Goal: Task Accomplishment & Management: Manage account settings

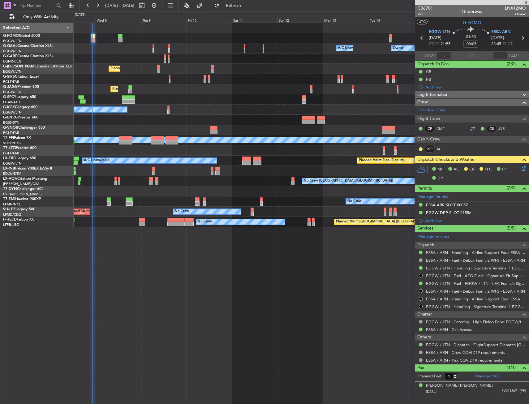
click at [117, 37] on div at bounding box center [301, 38] width 455 height 10
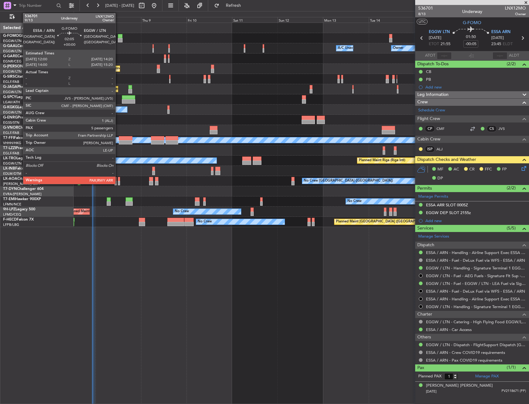
click at [118, 37] on div at bounding box center [120, 36] width 5 height 4
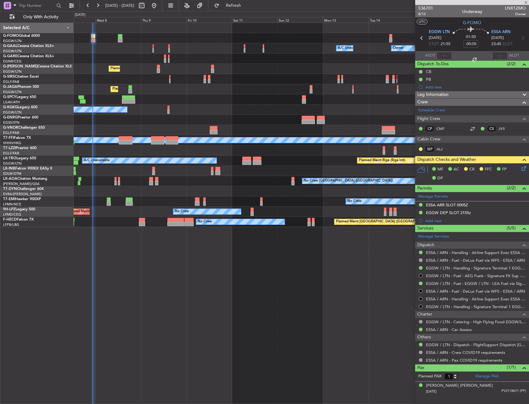
type input "5"
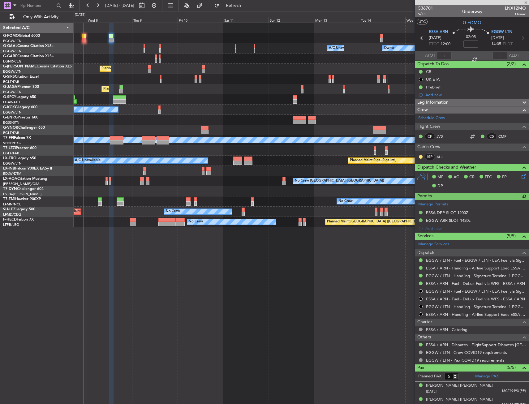
click at [244, 63] on div at bounding box center [301, 59] width 455 height 10
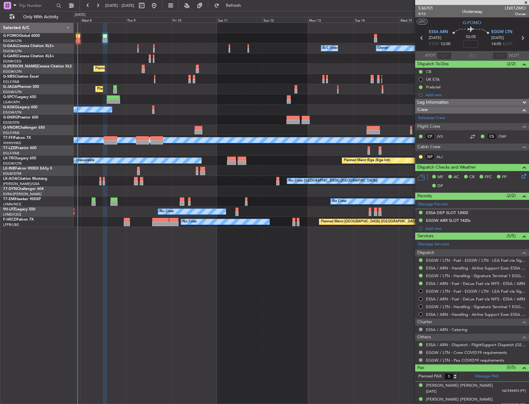
click at [360, 45] on div "Owner Owner A/C Unavailable A/C Unavailable Owner Planned Maint London (Luton) …" at bounding box center [301, 125] width 455 height 204
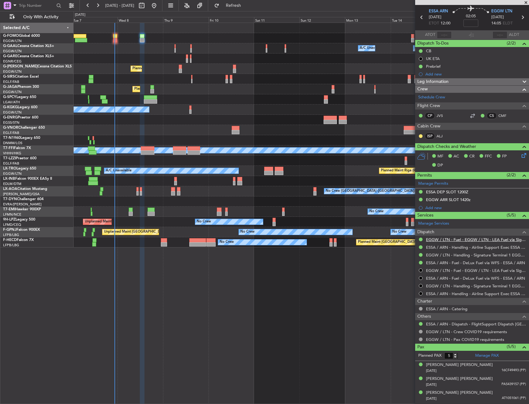
scroll to position [47, 0]
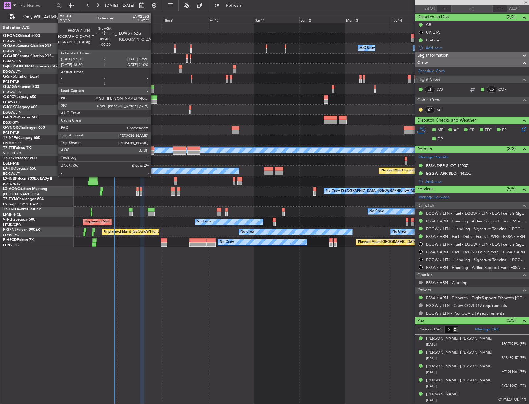
click at [153, 89] on div at bounding box center [152, 87] width 4 height 4
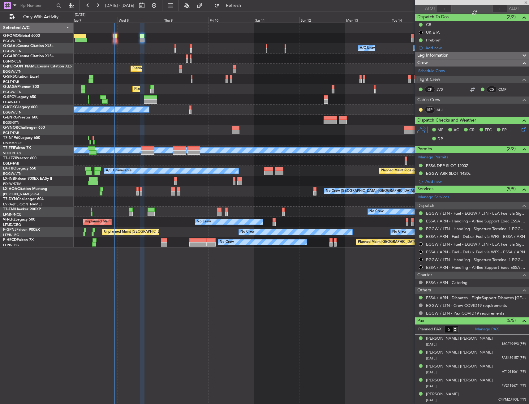
type input "+00:20"
type input "1"
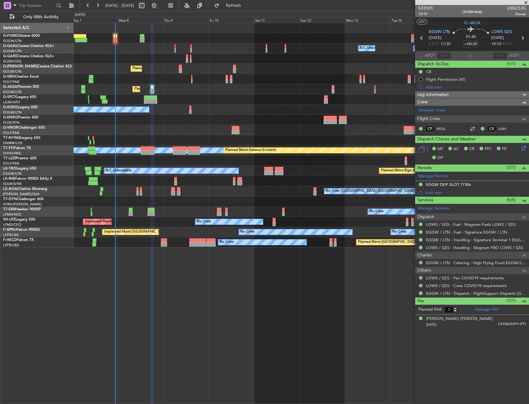
click at [112, 86] on div "Owner Owner A/C Unavailable A/C Unavailable Owner Planned Maint London (Luton) …" at bounding box center [301, 135] width 455 height 225
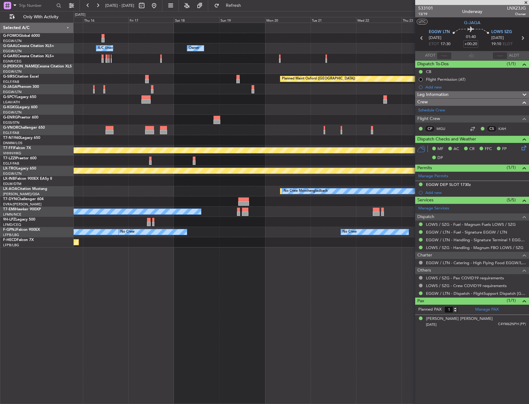
click at [108, 86] on div "Owner A/C Unavailable Owner Owner A/C Unavailable Planned Maint Oxford (Kidling…" at bounding box center [301, 135] width 455 height 225
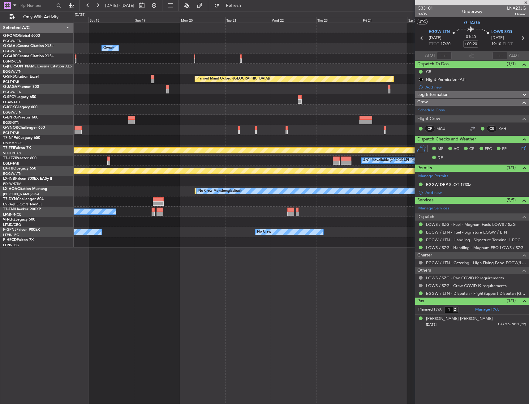
click at [216, 87] on div "Owner A/C Unavailable Owner Owner Planned Maint Oxford (Kidlington) MEL MEL Pla…" at bounding box center [301, 135] width 455 height 225
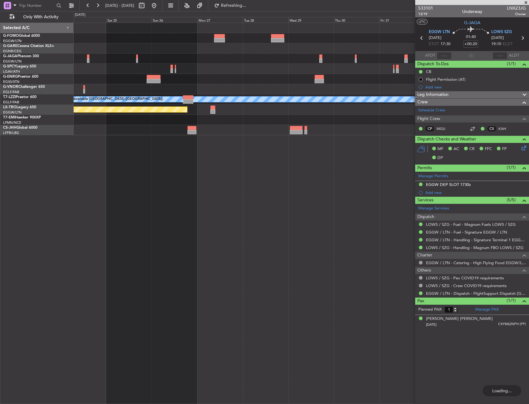
click at [116, 122] on div "A/C Unavailable [GEOGRAPHIC_DATA] ([GEOGRAPHIC_DATA]) Planned Maint [GEOGRAPHIC…" at bounding box center [301, 79] width 455 height 112
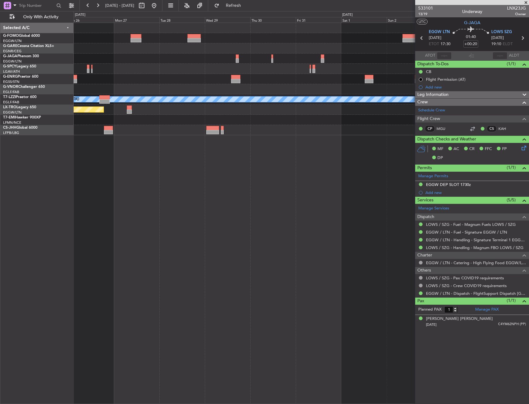
click at [164, 124] on div at bounding box center [301, 120] width 455 height 10
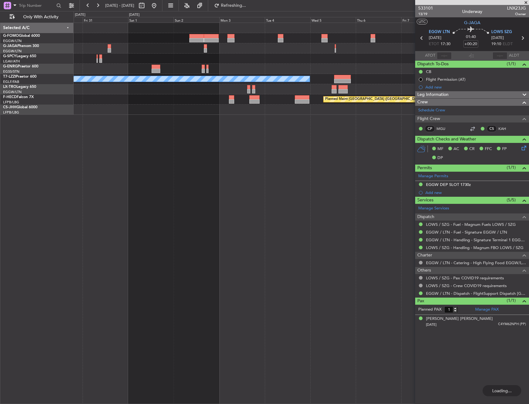
click at [141, 46] on div "A/C Unavailable London (Luton) Planned Maint Paris (Le Bourget) Planned Maint P…" at bounding box center [301, 69] width 455 height 92
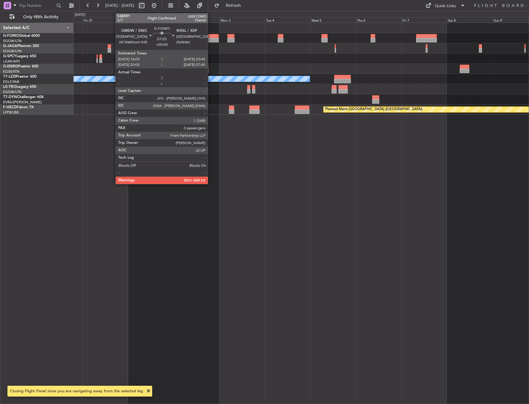
click at [211, 39] on div at bounding box center [211, 40] width 15 height 4
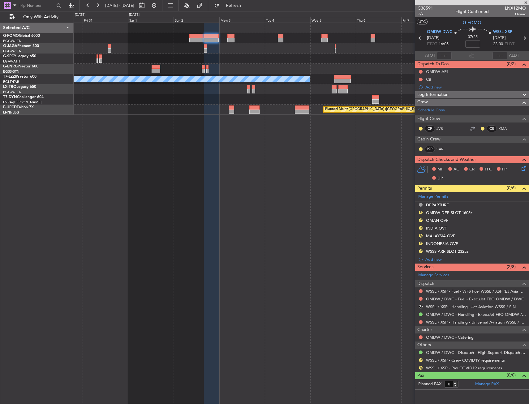
click at [434, 94] on span "Leg Information" at bounding box center [432, 94] width 31 height 7
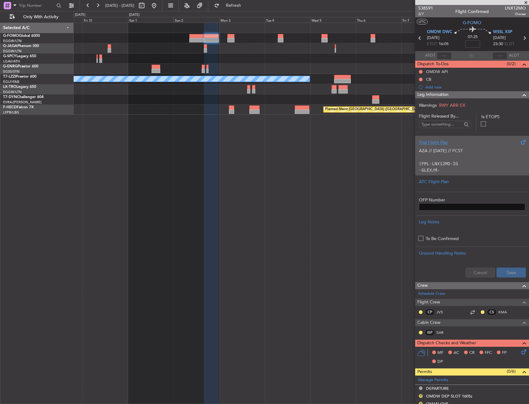
click at [464, 146] on div "AZA // 07OCT // FCST (FPL-LNX12MO-IG -GLEX/M-SBDE2E3FGHIJ1J3J4J5M1M3RWXYZ/LB2D1…" at bounding box center [472, 159] width 106 height 26
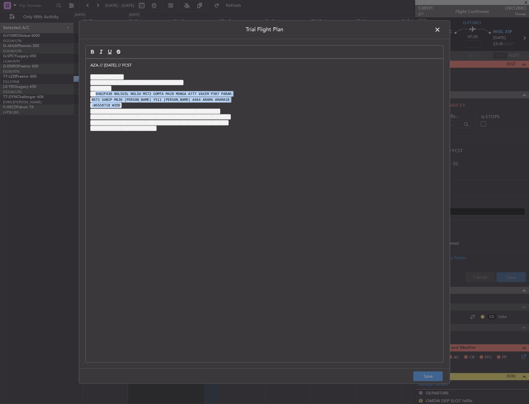
drag, startPoint x: 96, startPoint y: 92, endPoint x: 190, endPoint y: 104, distance: 94.6
click at [190, 104] on div "AZA // 07OCT // FCST (FPL-LNX12MO-IG -GLEX/M-SBDE2E3FGHIJ1J3J4J5M1M3RWXYZ/LB2D1…" at bounding box center [265, 211] width 358 height 304
drag, startPoint x: 182, startPoint y: 115, endPoint x: 159, endPoint y: 109, distance: 23.6
click at [181, 115] on code "REG/GFOMO EET/OOMM0015 VABF0105 VOMF0243 WMFC0534 WIIF0702 WSJC0711" at bounding box center [160, 116] width 140 height 5
drag, startPoint x: 109, startPoint y: 95, endPoint x: 124, endPoint y: 95, distance: 15.5
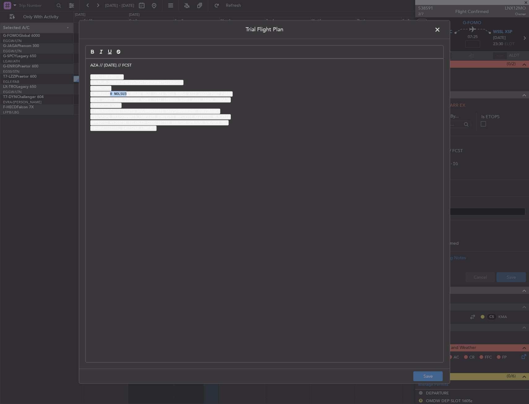
click at [124, 95] on code "-N0482F430 NOLSU3L NOLSU M572 GOMTA M428 MUNGA A777 VAXIM P307 PARAR" at bounding box center [161, 94] width 142 height 5
click at [119, 98] on code "N571 GUNIP M630 NIREN Y511 TOPOR A464 ARAMA ARAMA1B" at bounding box center [160, 99] width 140 height 5
drag, startPoint x: 105, startPoint y: 93, endPoint x: 128, endPoint y: 94, distance: 23.8
click at [129, 94] on code "-N0482F430 NOLSU3L NOLSU M572 GOMTA M428 MUNGA A777 VAXIM P307 PARAR" at bounding box center [161, 94] width 142 height 5
click at [113, 93] on code "-N0482F430 NOLSU3L NOLSU M572 GOMTA M428 MUNGA A777 VAXIM P307 PARAR" at bounding box center [161, 94] width 142 height 5
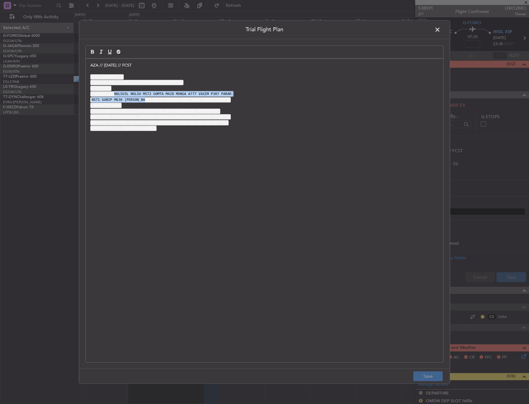
drag, startPoint x: 113, startPoint y: 93, endPoint x: 138, endPoint y: 98, distance: 25.4
click at [138, 98] on div "AZA // 07OCT // FCST (FPL-LNX12MO-IG -GLEX/M-SBDE2E3FGHIJ1J3J4J5M1M3RWXYZ/LB2D1…" at bounding box center [265, 211] width 358 height 304
copy div "NOLSU3L NOLSU M572 GOMTA M428 MUNGA A777 VAXIM P307 PARAR N571 GUNIP M630 NIREN…"
drag, startPoint x: 88, startPoint y: 63, endPoint x: 91, endPoint y: 67, distance: 4.8
click at [88, 63] on div "AZA // 07OCT // FCST (FPL-LNX12MO-IG -GLEX/M-SBDE2E3FGHIJ1J3J4J5M1M3RWXYZ/LB2D1…" at bounding box center [265, 211] width 358 height 304
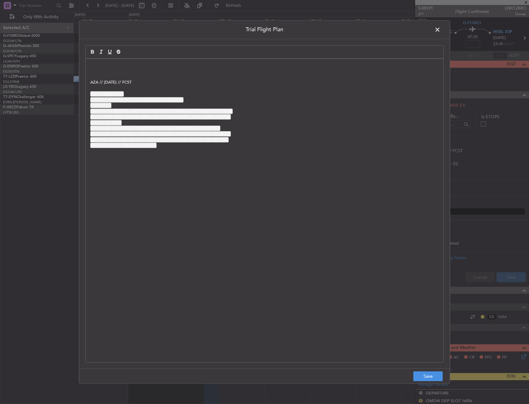
click at [120, 62] on div "AZA // 07OCT // FCST (FPL-LNX12MO-IG -GLEX/M-SBDE2E3FGHIJ1J3J4J5M1M3RWXYZ/LB2D1…" at bounding box center [265, 211] width 358 height 304
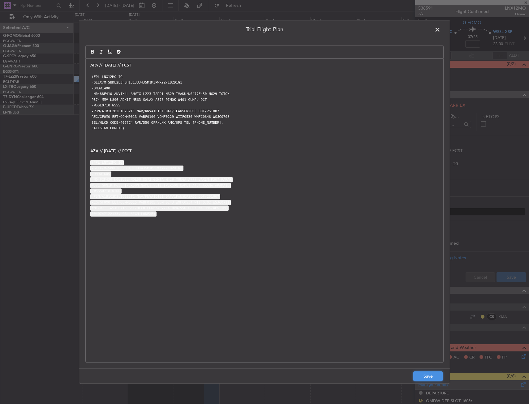
click at [434, 377] on button "Save" at bounding box center [427, 377] width 29 height 10
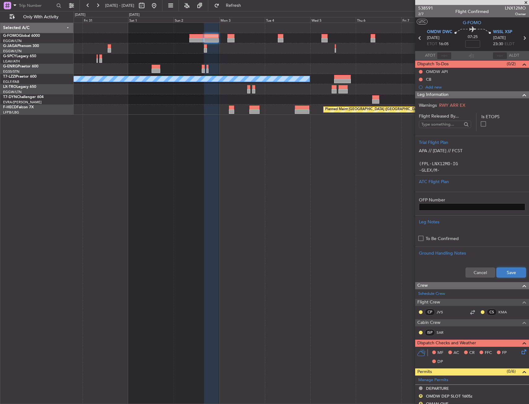
click at [507, 273] on button "Save" at bounding box center [511, 273] width 29 height 10
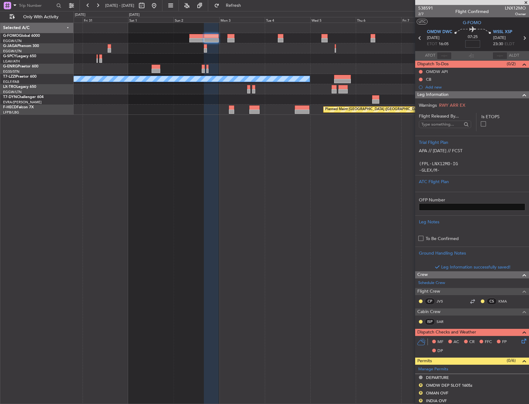
click at [469, 46] on input at bounding box center [472, 43] width 15 height 7
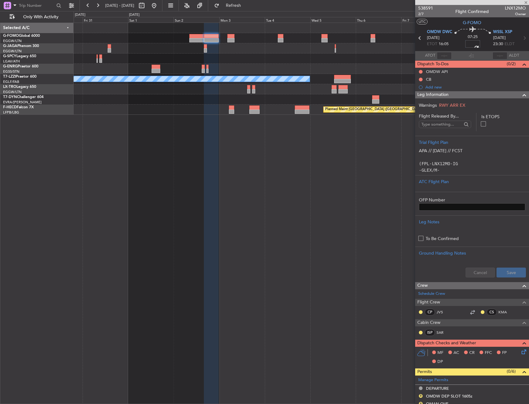
type input "-00:15"
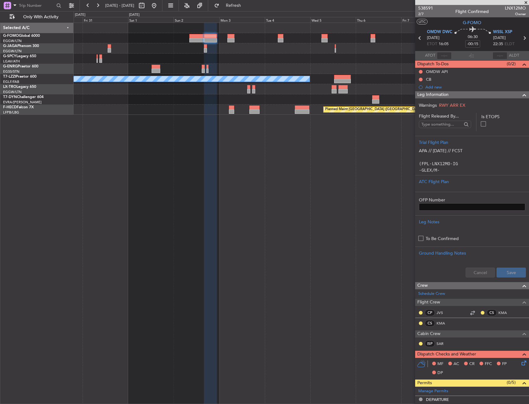
click at [516, 98] on div at bounding box center [522, 94] width 12 height 7
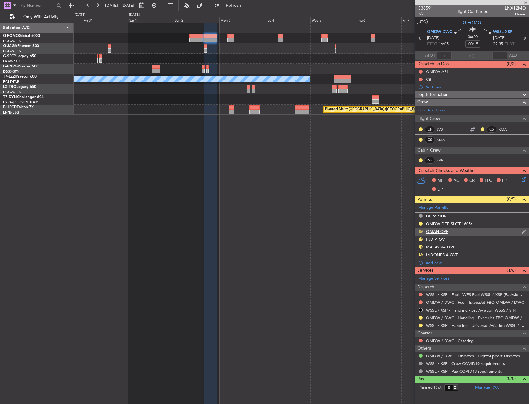
click at [421, 231] on button "R" at bounding box center [421, 232] width 4 height 4
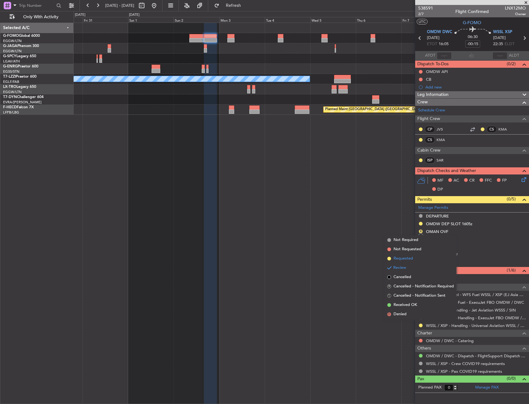
click at [412, 259] on span "Requested" at bounding box center [403, 259] width 19 height 6
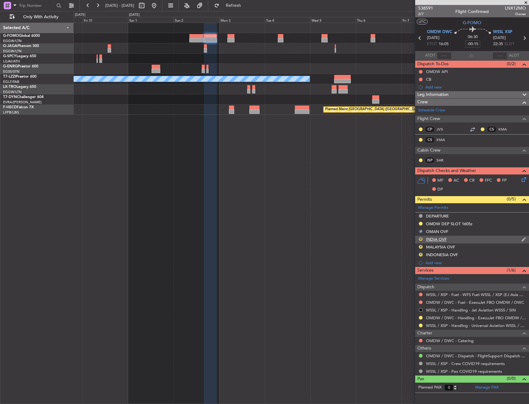
click at [421, 239] on button "R" at bounding box center [421, 239] width 4 height 4
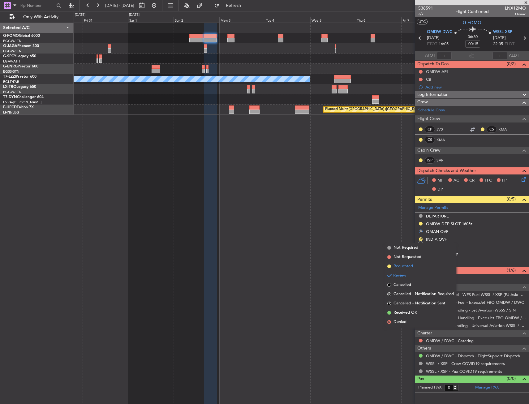
click at [412, 268] on span "Requested" at bounding box center [403, 266] width 19 height 6
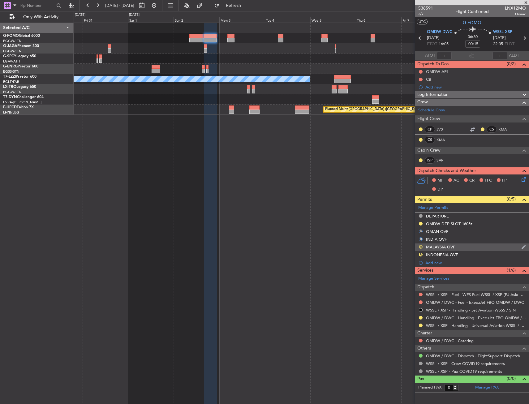
click at [421, 247] on button "R" at bounding box center [421, 247] width 4 height 4
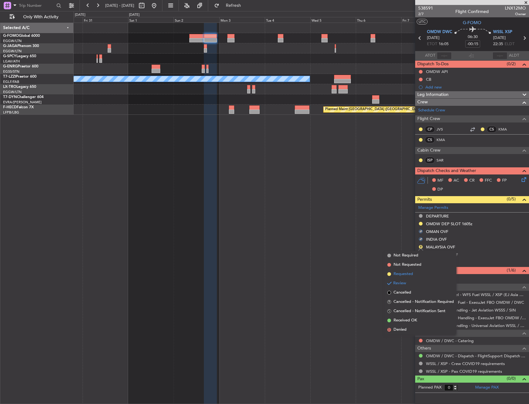
click at [414, 275] on li "Requested" at bounding box center [420, 274] width 71 height 9
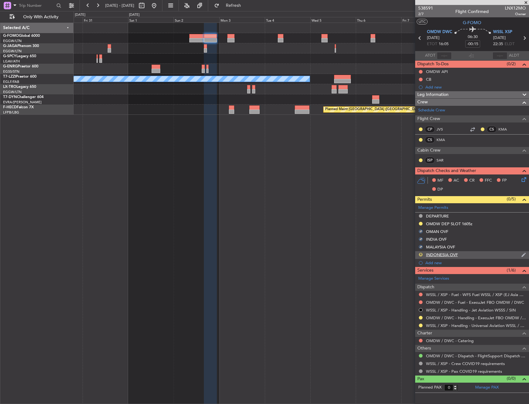
click at [421, 253] on button "R" at bounding box center [421, 255] width 4 height 4
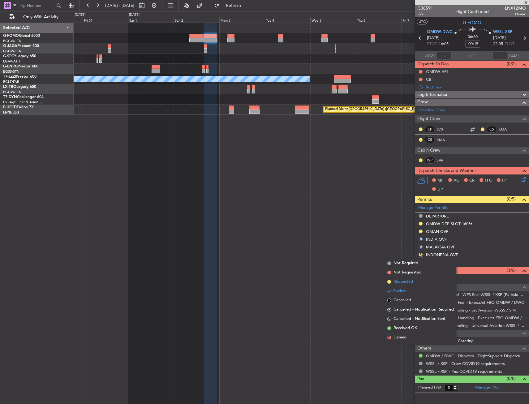
click at [408, 283] on span "Requested" at bounding box center [403, 282] width 19 height 6
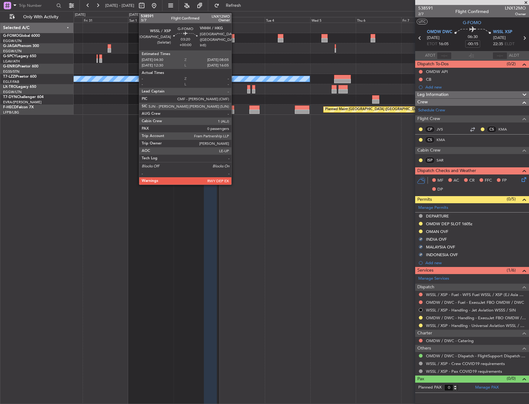
click at [233, 39] on div at bounding box center [230, 40] width 7 height 4
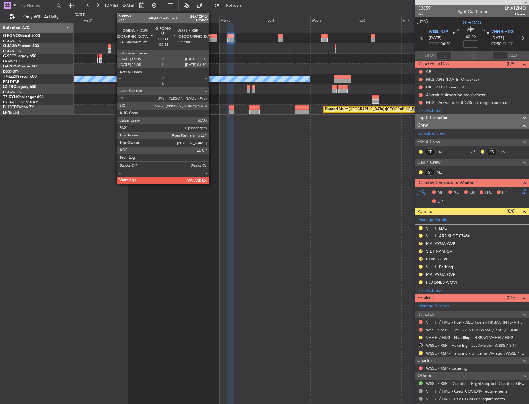
click at [212, 40] on div at bounding box center [210, 40] width 13 height 4
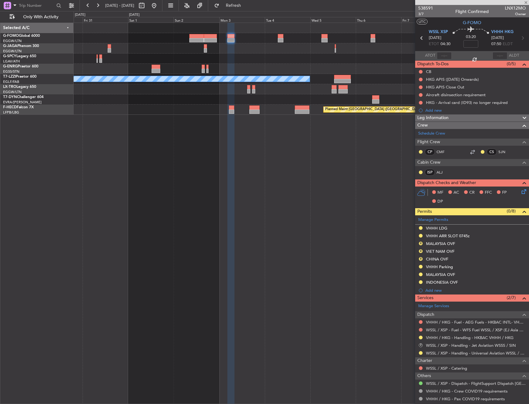
type input "-00:15"
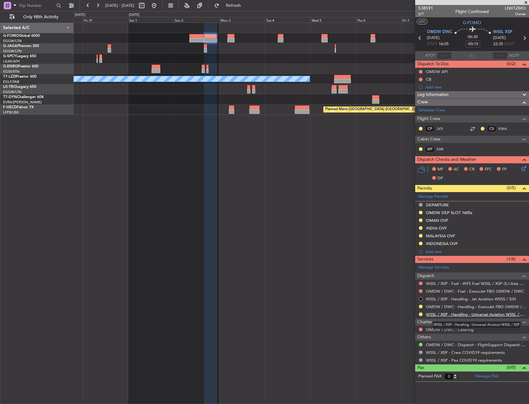
click at [445, 313] on link "WSSL / XSP - Handling - Universal Aviation WSSL / XSP" at bounding box center [476, 314] width 100 height 5
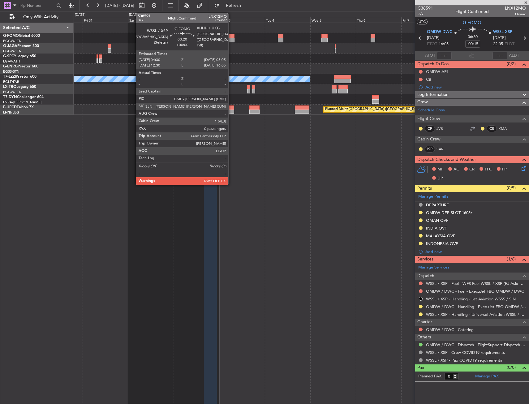
click at [231, 37] on div at bounding box center [230, 36] width 7 height 4
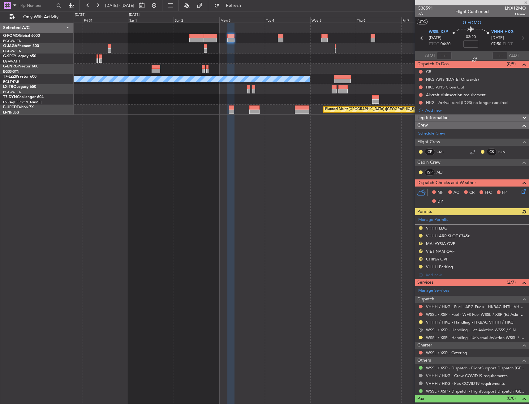
click at [422, 330] on button "R" at bounding box center [421, 330] width 4 height 4
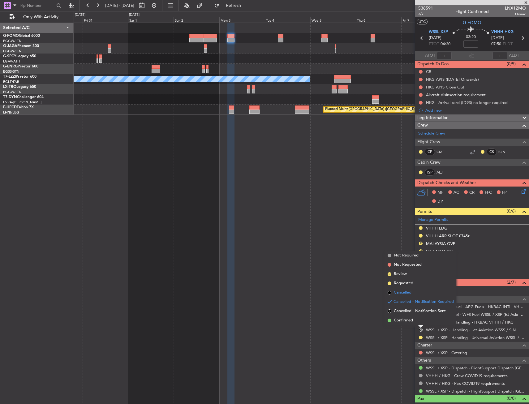
click at [410, 291] on span "Cancelled" at bounding box center [403, 293] width 18 height 6
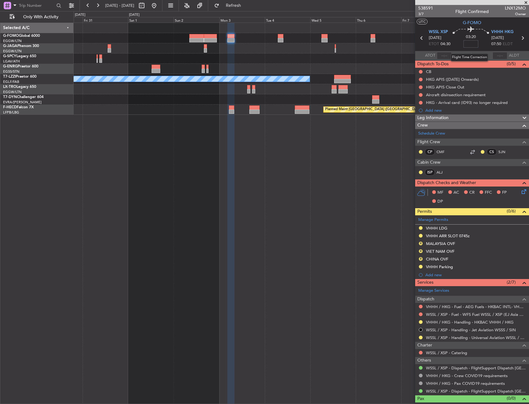
click at [468, 43] on input at bounding box center [471, 43] width 15 height 7
click at [477, 37] on div "03:20 -10" at bounding box center [471, 38] width 41 height 23
type input "-00:10"
drag, startPoint x: 460, startPoint y: 119, endPoint x: 464, endPoint y: 131, distance: 12.2
click at [460, 119] on div "Leg Information" at bounding box center [472, 117] width 114 height 7
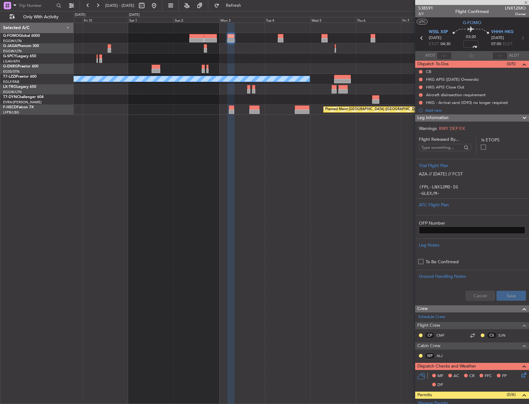
click at [458, 156] on form "Flight Released By... Is ETOPS Trial Flight Plan AZA // 07OCT // FCST (FPL-LNX1…" at bounding box center [472, 220] width 114 height 169
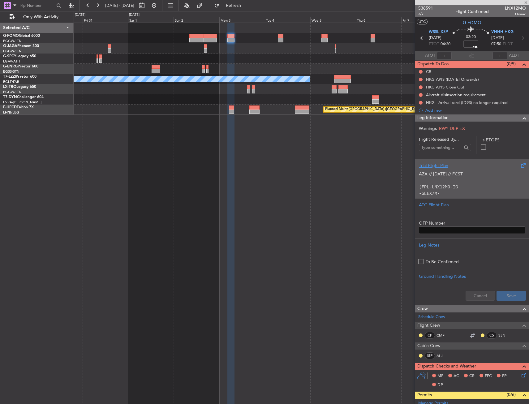
click at [456, 161] on div "Trial Flight Plan AZA // 07OCT // FCST (FPL-LNX12MO-IG -GLEX/M-SBDE2E3FGHIJ1J3J…" at bounding box center [472, 178] width 114 height 39
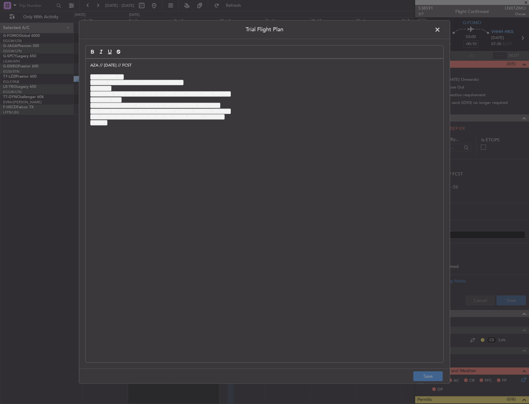
click at [89, 66] on div "AZA // 07OCT // FCST (FPL-LNX12MO-IG -GLEX/M-SBDE2E3FGHIJ1J3J4J5M1M3RWXYZ/LB2D1…" at bounding box center [265, 211] width 358 height 304
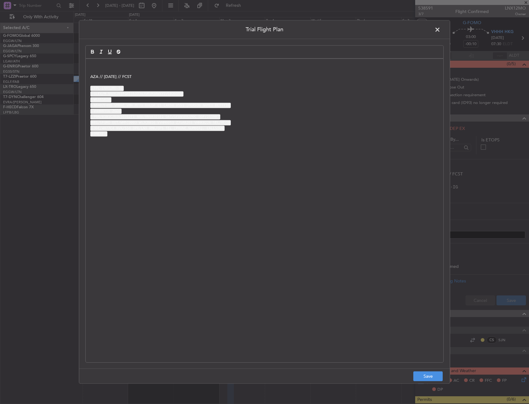
click at [93, 63] on p at bounding box center [264, 66] width 348 height 6
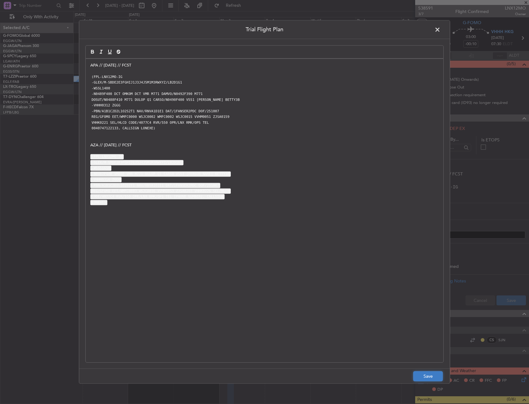
click at [426, 373] on button "Save" at bounding box center [427, 377] width 29 height 10
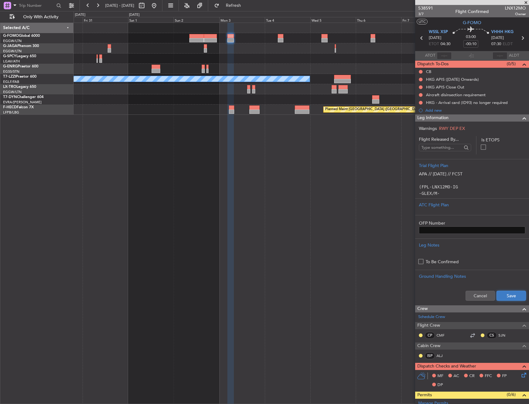
click at [504, 294] on button "Save" at bounding box center [511, 296] width 29 height 10
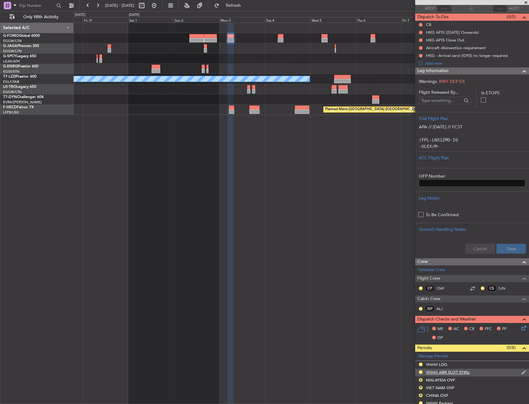
scroll to position [93, 0]
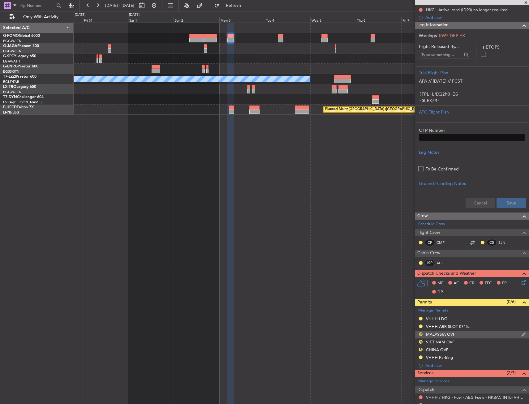
click at [421, 334] on button "R" at bounding box center [421, 334] width 4 height 4
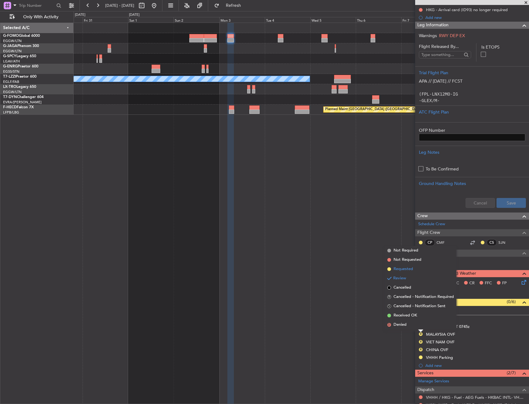
click at [415, 270] on li "Requested" at bounding box center [420, 269] width 71 height 9
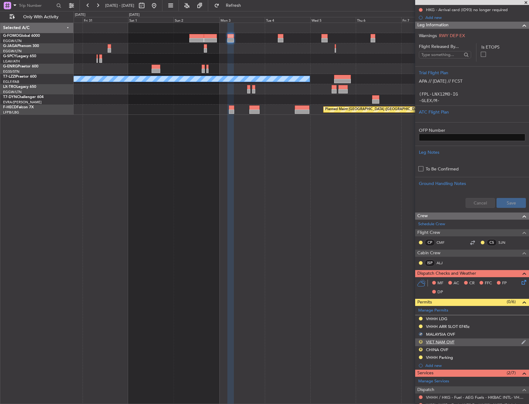
click at [421, 341] on button "R" at bounding box center [421, 342] width 4 height 4
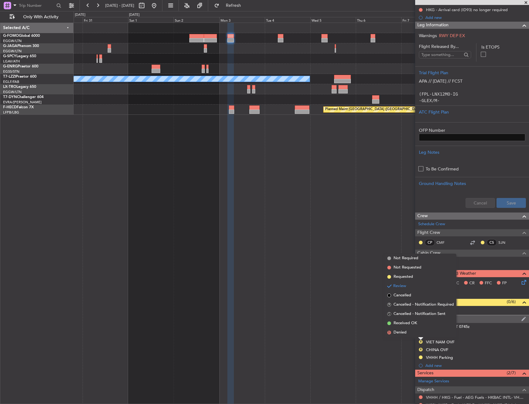
drag, startPoint x: 408, startPoint y: 279, endPoint x: 419, endPoint y: 316, distance: 38.8
click at [408, 279] on span "Requested" at bounding box center [403, 277] width 19 height 6
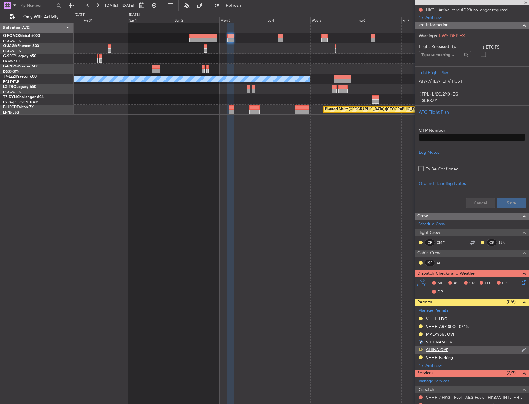
click at [422, 349] on button "R" at bounding box center [421, 350] width 4 height 4
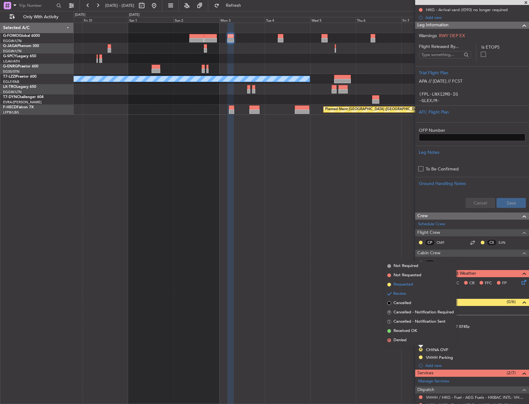
click at [412, 285] on span "Requested" at bounding box center [403, 285] width 19 height 6
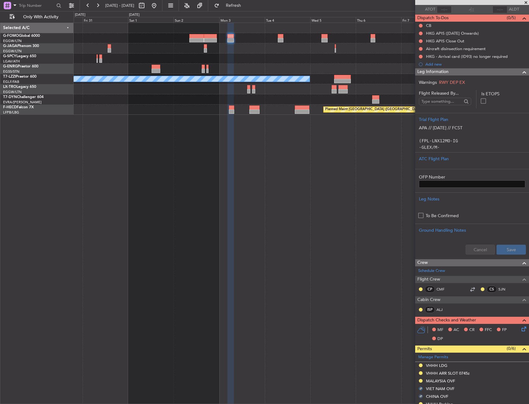
scroll to position [0, 0]
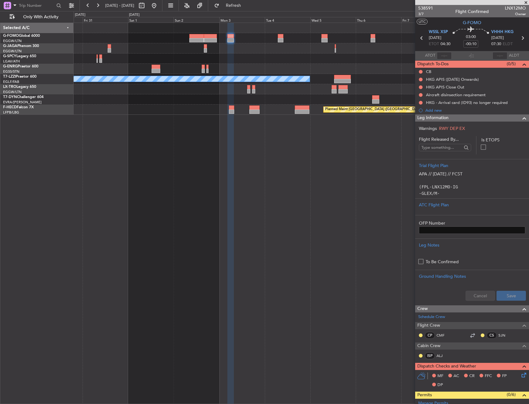
click at [473, 116] on div "Leg Information" at bounding box center [472, 117] width 114 height 7
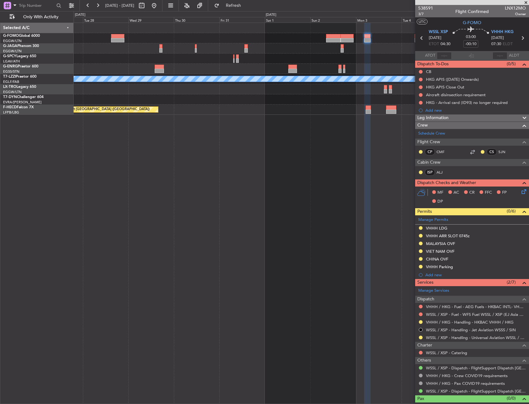
click at [286, 200] on div "A/C Unavailable London (Luton) Planned Maint Riga (Riga Intl) Planned Maint Par…" at bounding box center [301, 214] width 455 height 382
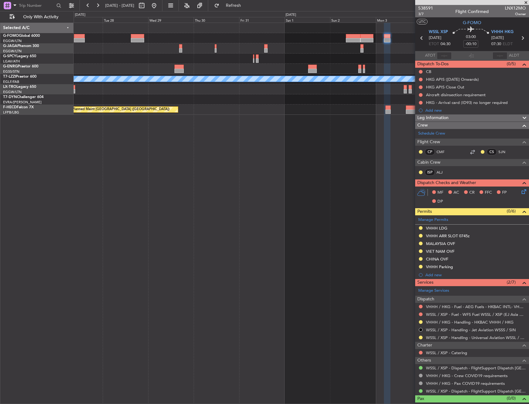
click at [304, 189] on div "A/C Unavailable London (Luton) Planned Maint Riga (Riga Intl) Planned Maint Par…" at bounding box center [301, 214] width 455 height 382
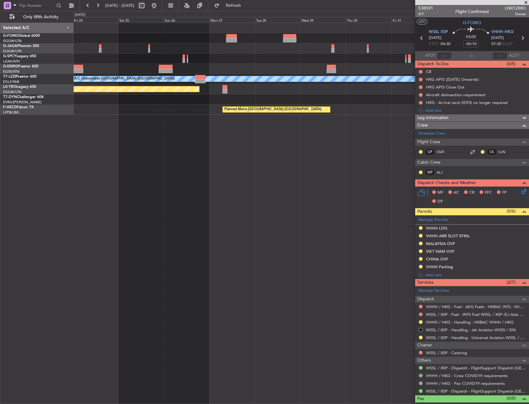
click at [312, 183] on div "A/C Unavailable London (Luton) Planned Maint Riga (Riga Intl) Planned Maint Par…" at bounding box center [301, 214] width 455 height 382
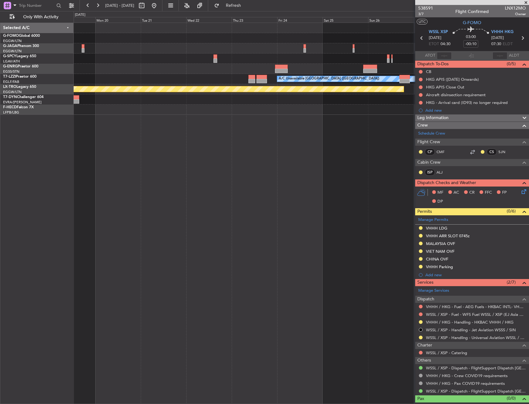
click at [390, 177] on div "A/C Unavailable London (Luton) Planned Maint Riga (Riga Intl) Planned Maint Par…" at bounding box center [301, 214] width 455 height 382
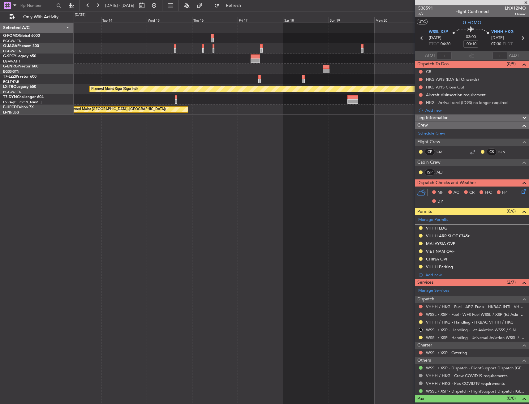
click at [340, 180] on div "A/C Unavailable London (Luton) Planned Maint Riga (Riga Intl) Planned Maint Par…" at bounding box center [301, 214] width 455 height 382
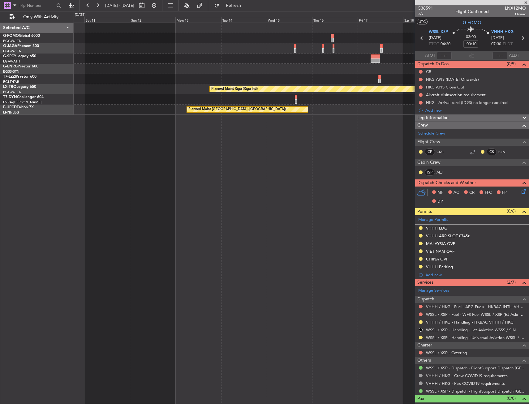
click at [353, 182] on div "Planned Maint Riga (Riga Intl) A/C Unavailable Planned Maint Paris (Le Bourget)" at bounding box center [301, 214] width 455 height 382
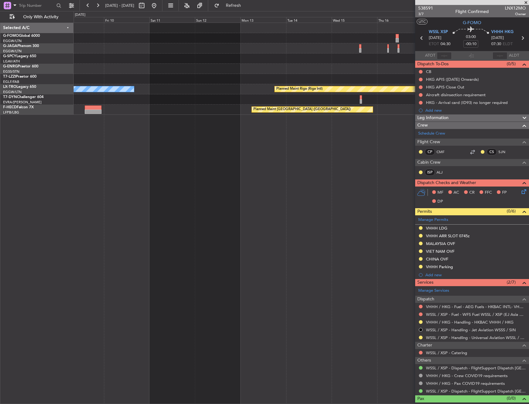
click at [309, 178] on div "Planned Maint Riga (Riga Intl) A/C Unavailable Planned Maint Paris (Le Bourget)" at bounding box center [301, 214] width 455 height 382
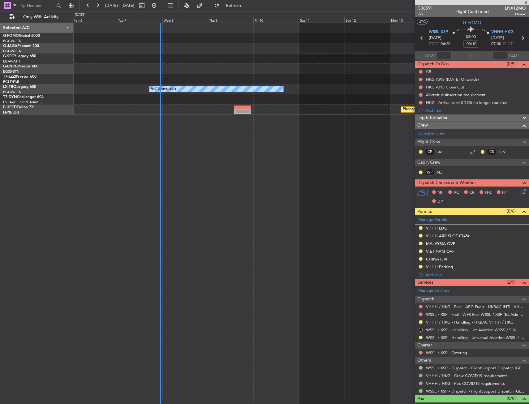
click at [217, 177] on div "Planned Maint Riga (Riga Intl) A/C Unavailable Planned Maint Paris (Le Bourget)" at bounding box center [301, 214] width 455 height 382
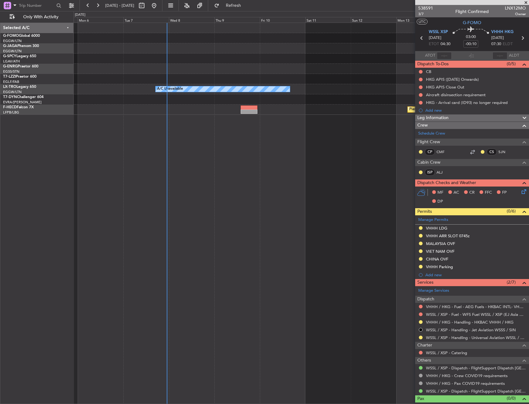
click at [187, 175] on div "Planned Maint Riga (Riga Intl) A/C Unavailable Planned Maint Paris (Le Bourget)" at bounding box center [301, 214] width 455 height 382
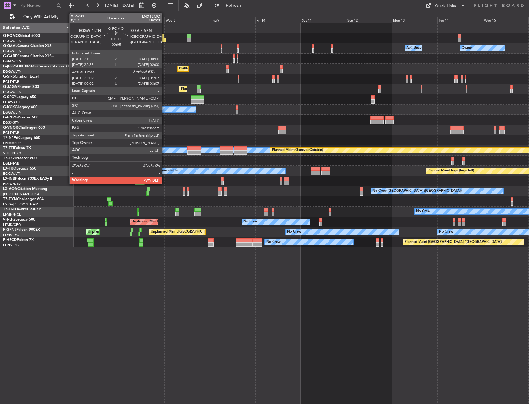
click at [164, 40] on div at bounding box center [164, 40] width 4 height 4
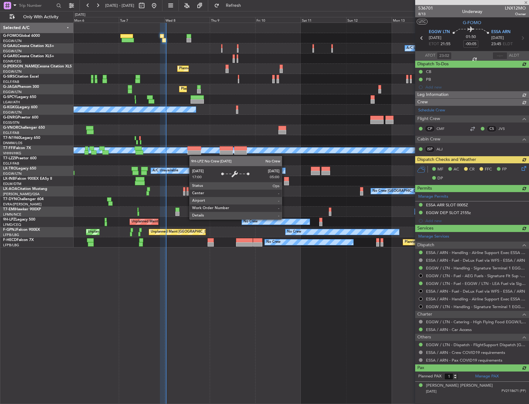
type input "00:45"
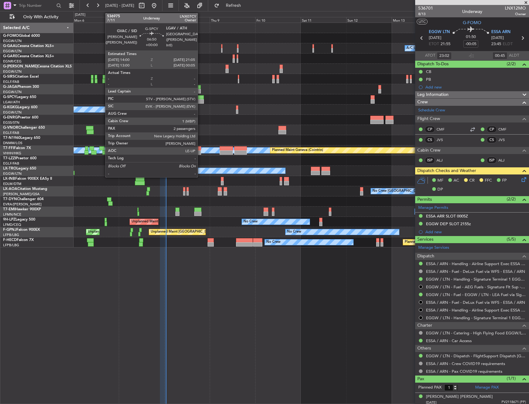
click at [201, 97] on div at bounding box center [198, 97] width 14 height 4
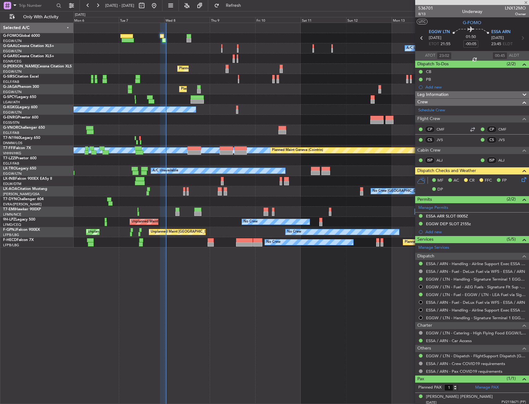
type input "2"
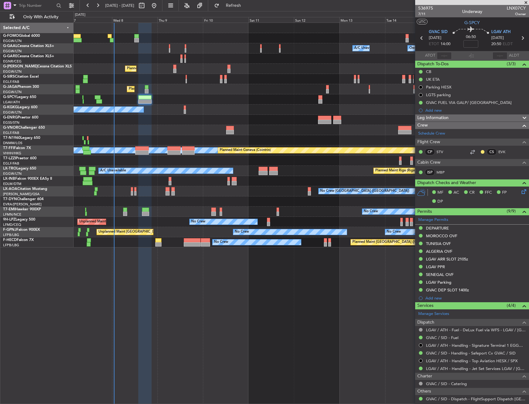
click at [245, 100] on div "Owner A/C Unavailable Owner A/C Unavailable Owner Planned Maint [GEOGRAPHIC_DAT…" at bounding box center [301, 135] width 455 height 225
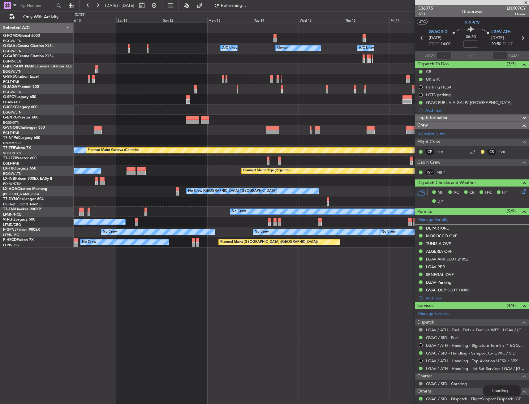
click at [227, 112] on div "A/C Unavailable [GEOGRAPHIC_DATA] (Ataturk)" at bounding box center [301, 110] width 455 height 10
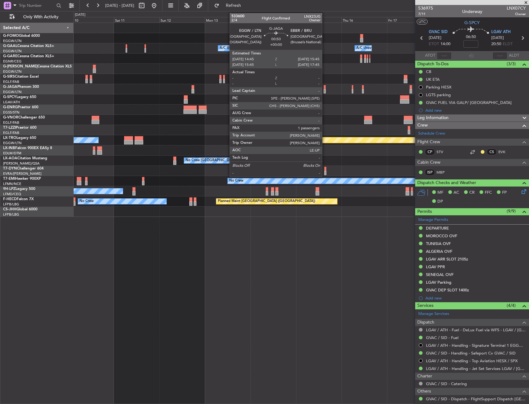
click at [36, 75] on div "Owner Owner A/C Unavailable Owner A/C Unavailable Planned Maint [GEOGRAPHIC_DAT…" at bounding box center [264, 207] width 529 height 393
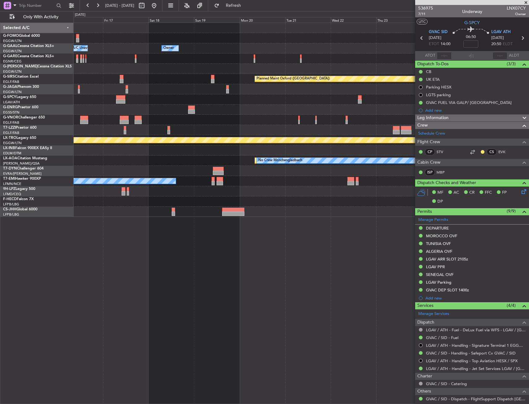
click at [0, 68] on html "[DATE] - [DATE] Refresh Quick Links Only With Activity Owner A/C Unavailable Ow…" at bounding box center [264, 202] width 529 height 404
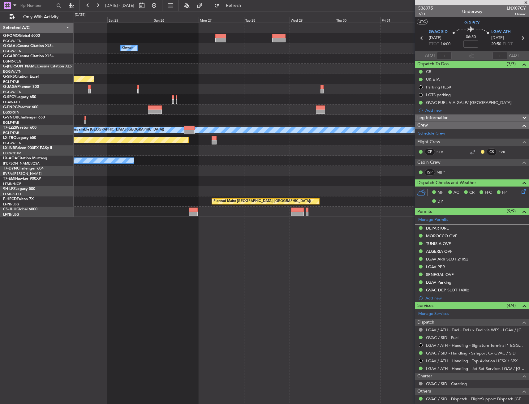
click at [52, 65] on div "Owner Planned Maint [GEOGRAPHIC_DATA] ([GEOGRAPHIC_DATA]) Planned Maint [GEOGRA…" at bounding box center [264, 207] width 529 height 393
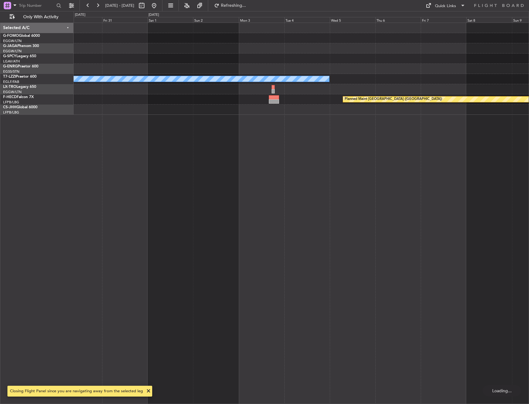
click at [50, 33] on div "A/C Unavailable [GEOGRAPHIC_DATA] ([GEOGRAPHIC_DATA]) Planned Maint [GEOGRAPHIC…" at bounding box center [264, 207] width 529 height 393
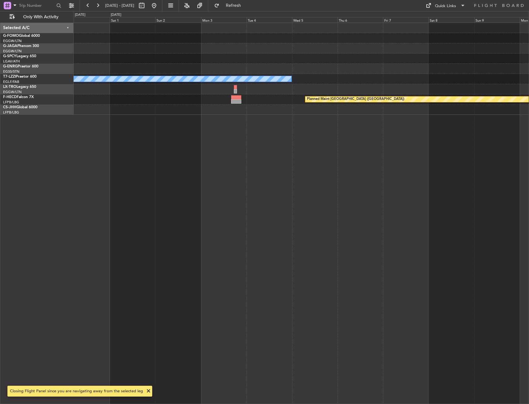
click at [60, 38] on div "A/C Unavailable [GEOGRAPHIC_DATA] ([GEOGRAPHIC_DATA]) Planned Maint [GEOGRAPHIC…" at bounding box center [264, 207] width 529 height 393
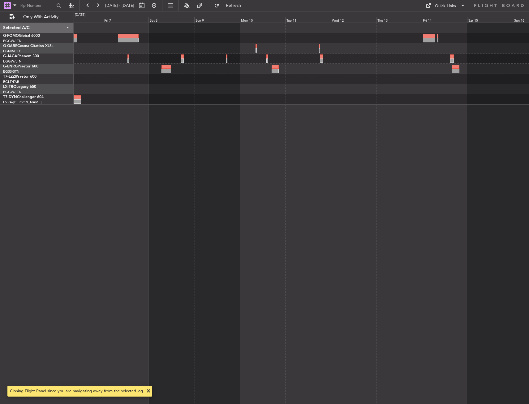
click at [211, 36] on div at bounding box center [301, 38] width 455 height 10
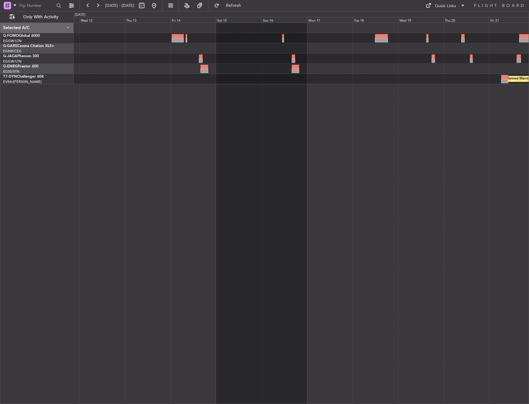
click at [74, 41] on div at bounding box center [301, 38] width 455 height 10
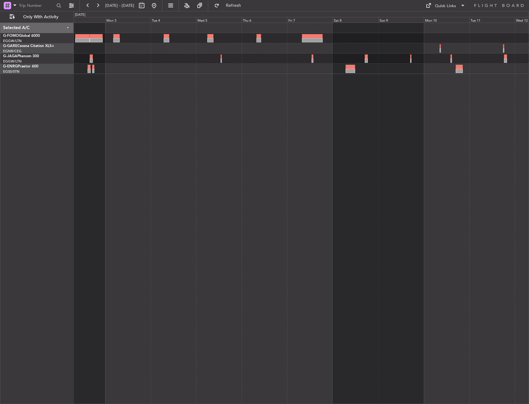
click at [466, 43] on div at bounding box center [301, 38] width 455 height 10
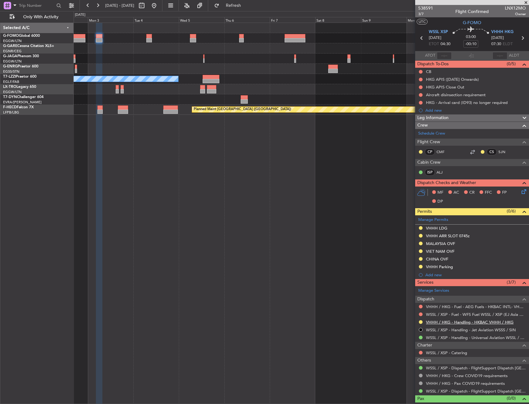
click at [459, 322] on link "VHHH / HKG - Handling - HKBAC VHHH / HKG" at bounding box center [470, 322] width 88 height 5
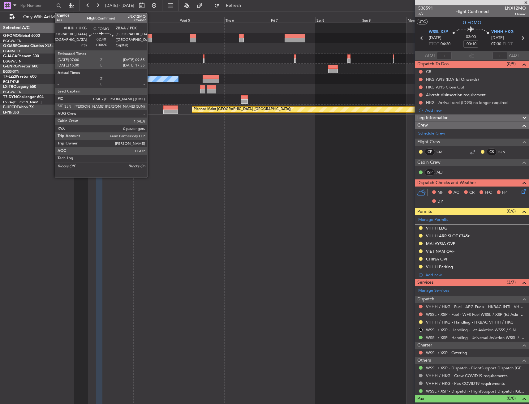
click at [150, 38] on div at bounding box center [149, 40] width 6 height 4
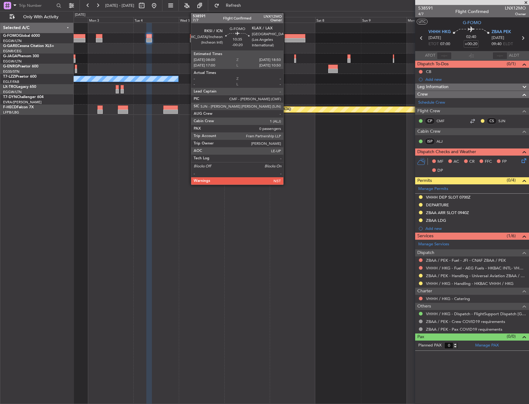
click at [286, 37] on div at bounding box center [295, 36] width 21 height 4
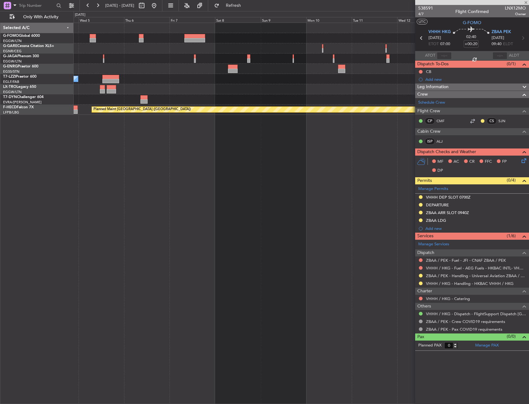
click at [156, 67] on div "A/C Unavailable [GEOGRAPHIC_DATA] ([GEOGRAPHIC_DATA]) Planned Maint [GEOGRAPHIC…" at bounding box center [301, 69] width 455 height 92
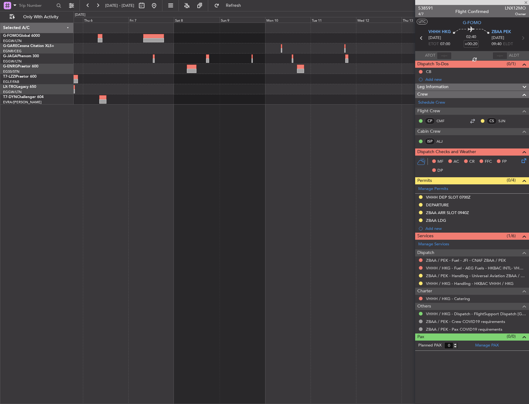
type input "-00:20"
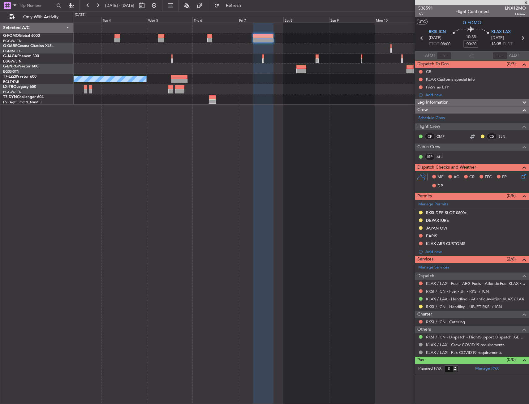
click at [241, 124] on div "A/C Unavailable [GEOGRAPHIC_DATA] ([GEOGRAPHIC_DATA])" at bounding box center [301, 214] width 455 height 382
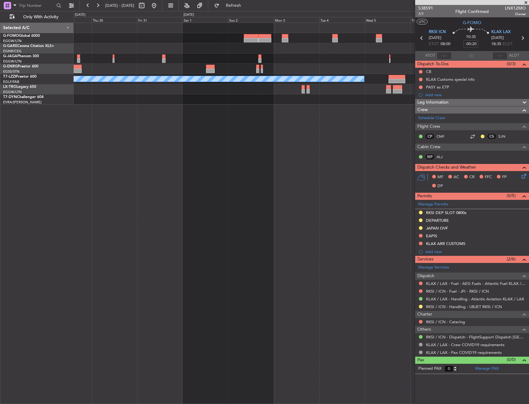
click at [326, 158] on div "A/C Unavailable [GEOGRAPHIC_DATA] ([GEOGRAPHIC_DATA])" at bounding box center [301, 214] width 455 height 382
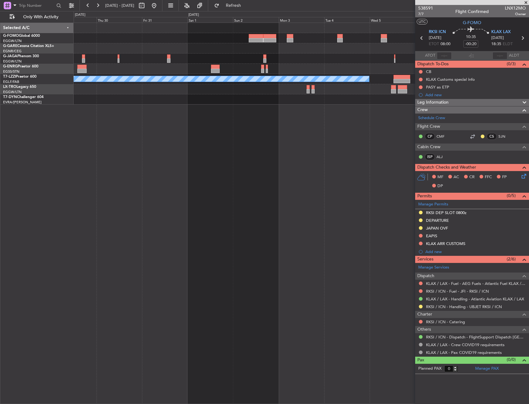
click at [396, 175] on div "A/C Unavailable [GEOGRAPHIC_DATA] ([GEOGRAPHIC_DATA])" at bounding box center [301, 214] width 455 height 382
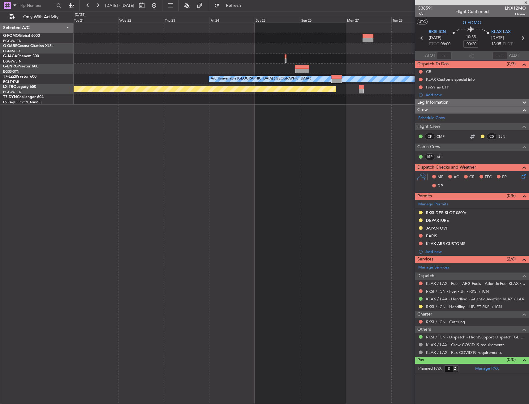
click at [438, 185] on fb-app "[DATE] - [DATE] Refresh Quick Links Only With Activity A/C Unavailable [GEOGRAP…" at bounding box center [264, 204] width 529 height 399
click at [383, 180] on div "A/C Unavailable [GEOGRAPHIC_DATA] ([GEOGRAPHIC_DATA]) Planned Maint [GEOGRAPHIC…" at bounding box center [301, 214] width 455 height 382
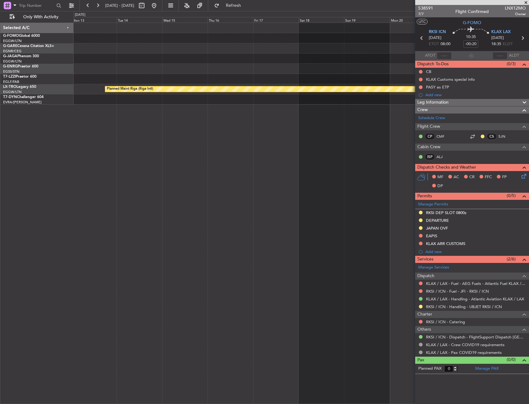
click at [401, 176] on div "A/C Unavailable [GEOGRAPHIC_DATA] ([GEOGRAPHIC_DATA]) Planned Maint [GEOGRAPHIC…" at bounding box center [301, 214] width 455 height 382
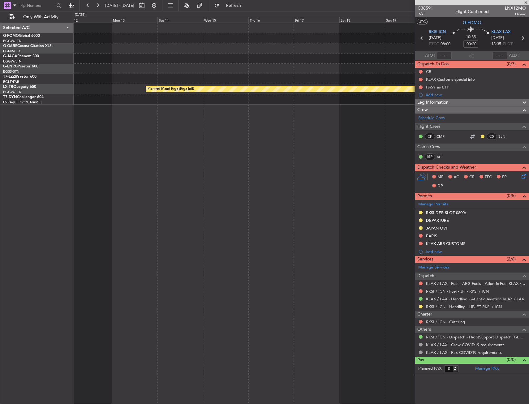
click at [409, 182] on div "A/C Unavailable [GEOGRAPHIC_DATA] ([GEOGRAPHIC_DATA]) Planned Maint [GEOGRAPHIC…" at bounding box center [301, 214] width 455 height 382
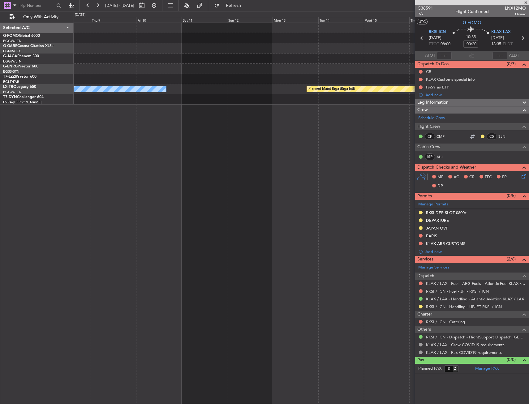
click at [399, 192] on div "Planned Maint Riga (Riga Intl) A/C Unavailable" at bounding box center [301, 214] width 455 height 382
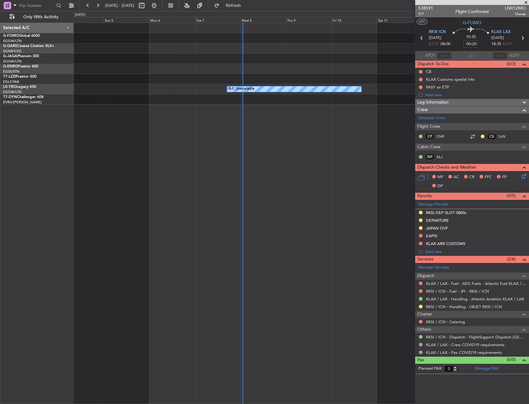
click at [103, 182] on div "A/C Unavailable Planned Maint [GEOGRAPHIC_DATA] (Riga Intl)" at bounding box center [301, 214] width 455 height 382
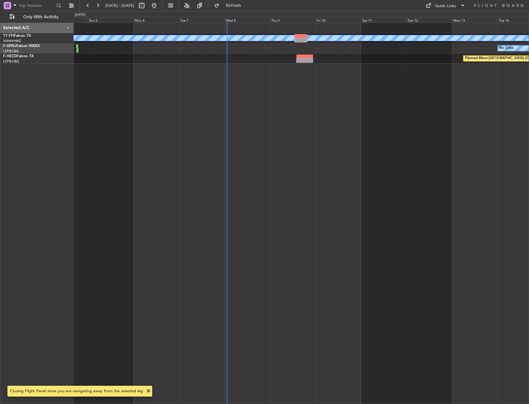
click at [250, 126] on div "Planned Maint Geneva (Cointrin) [PERSON_NAME] [PERSON_NAME] No Crew No Crew Pla…" at bounding box center [301, 214] width 455 height 382
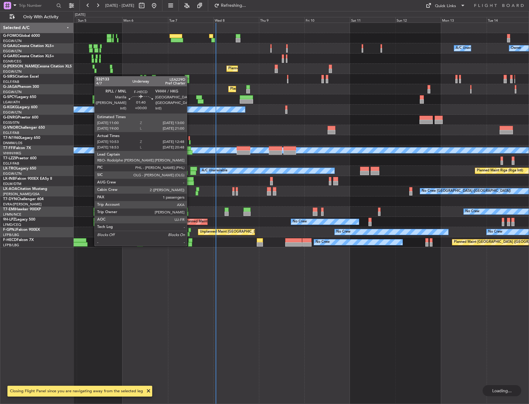
click at [190, 240] on div at bounding box center [190, 240] width 4 height 4
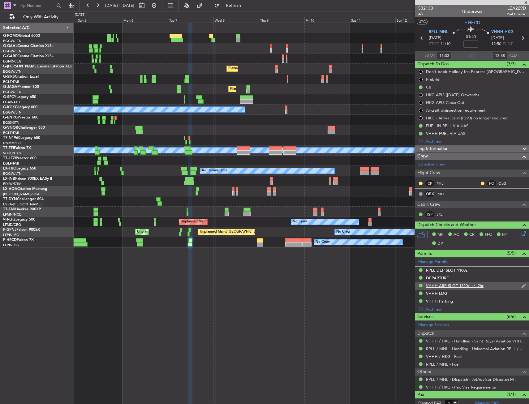
click at [454, 287] on div "VHHH ARR SLOT 1320z +/- 2hr" at bounding box center [455, 285] width 58 height 5
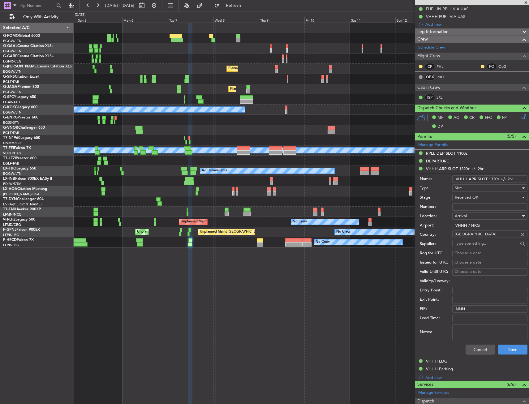
scroll to position [110, 0]
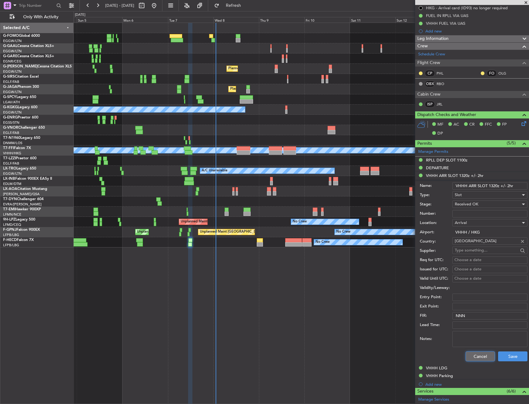
click at [470, 358] on button "Cancel" at bounding box center [480, 357] width 29 height 10
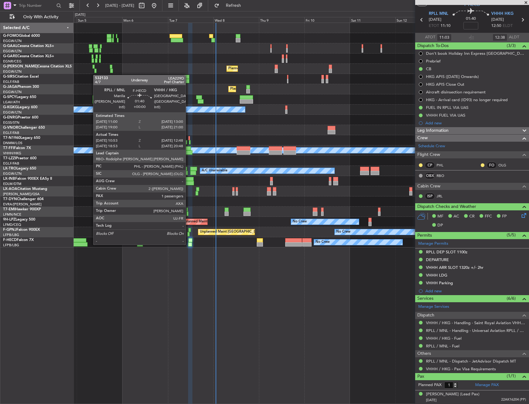
click at [188, 239] on div at bounding box center [190, 240] width 4 height 4
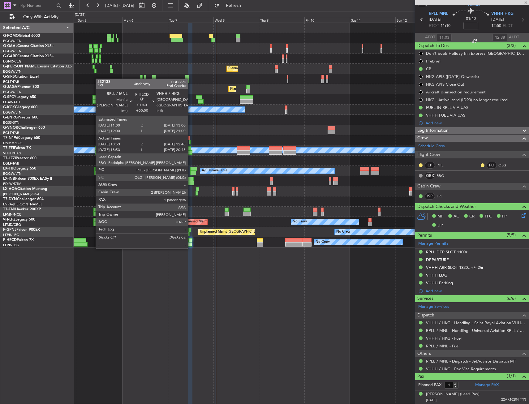
click at [191, 242] on div at bounding box center [190, 244] width 4 height 4
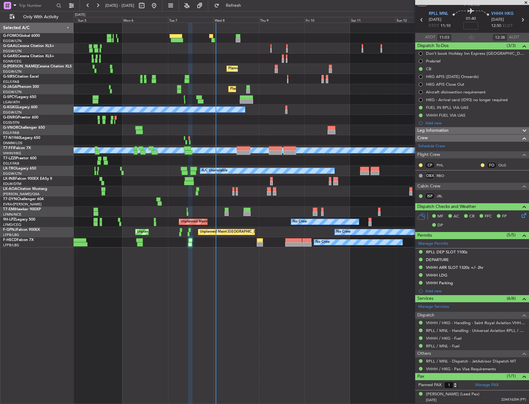
scroll to position [0, 0]
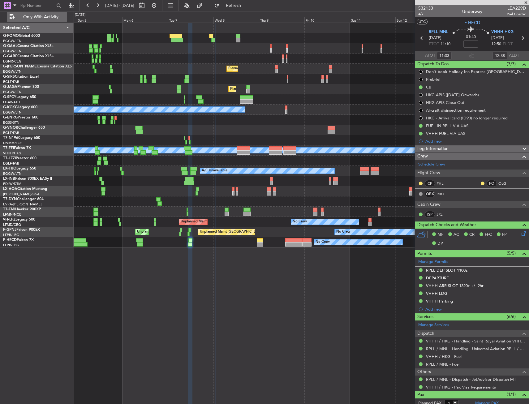
click at [28, 12] on button "Only With Activity" at bounding box center [37, 17] width 60 height 10
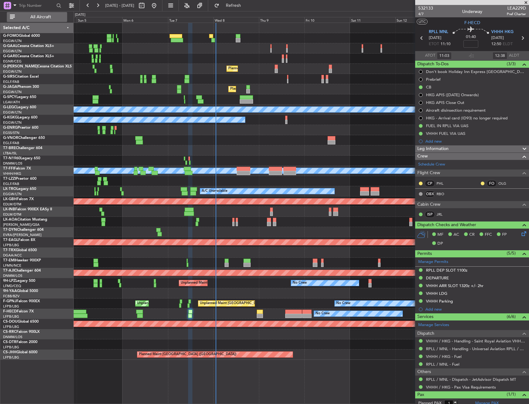
click at [44, 17] on span "All Aircraft" at bounding box center [40, 17] width 49 height 4
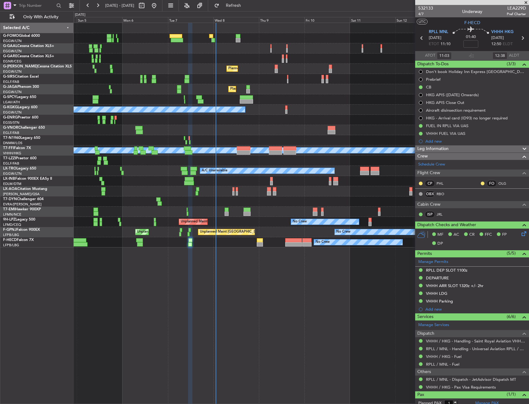
click at [150, 165] on div at bounding box center [301, 161] width 455 height 10
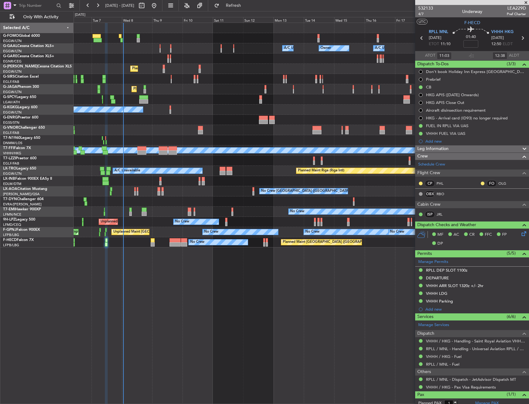
click at [252, 164] on div "A/C Unavailable [GEOGRAPHIC_DATA] ([GEOGRAPHIC_DATA])" at bounding box center [301, 161] width 455 height 10
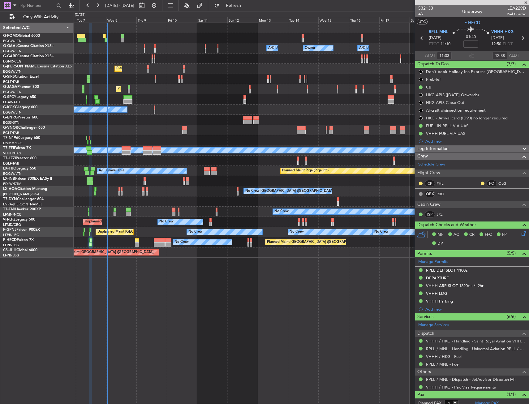
click at [162, 201] on div "Owner A/C Unavailable Owner A/C Unavailable Owner Owner Planned Maint [GEOGRAPH…" at bounding box center [301, 140] width 455 height 235
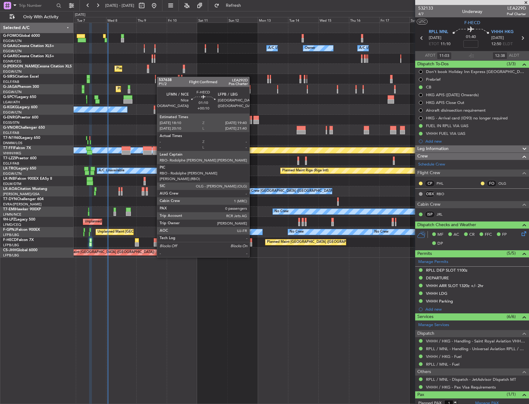
click at [252, 240] on div at bounding box center [251, 240] width 2 height 4
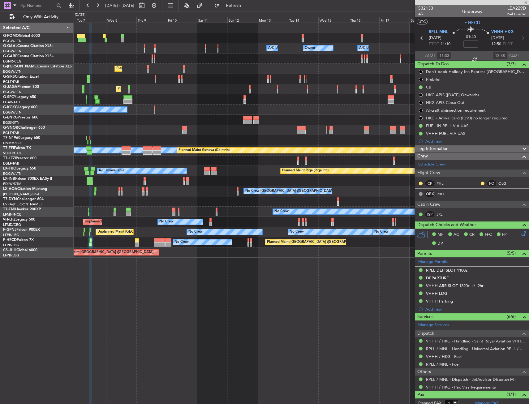
type input "+00:10"
type input "0"
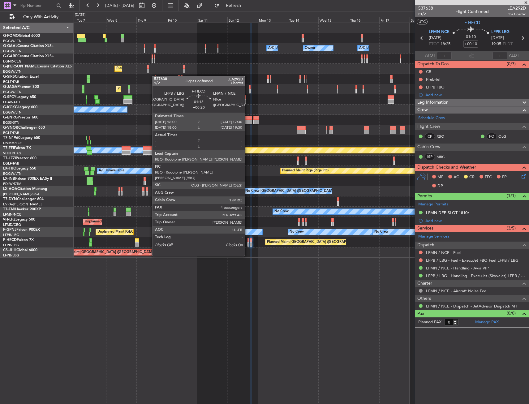
click at [248, 239] on div at bounding box center [249, 240] width 2 height 4
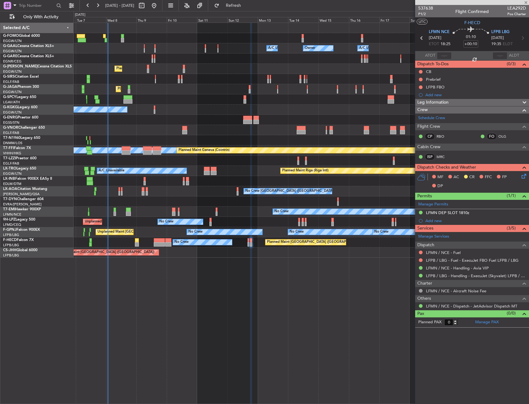
type input "+00:20"
type input "4"
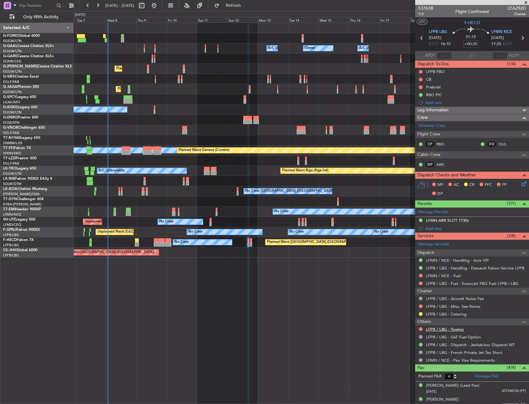
click at [447, 330] on link "LFPB / LBG - Towing" at bounding box center [445, 329] width 38 height 5
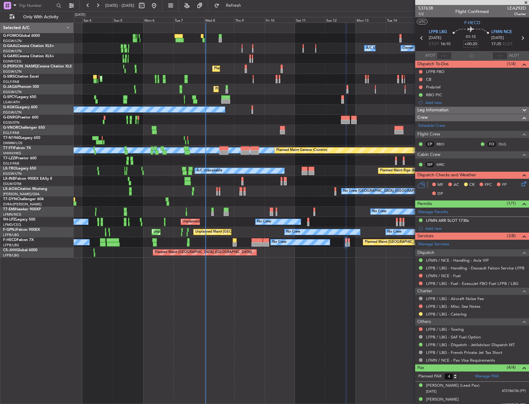
click at [194, 92] on div "Planned Maint [GEOGRAPHIC_DATA] ([GEOGRAPHIC_DATA])" at bounding box center [301, 89] width 455 height 10
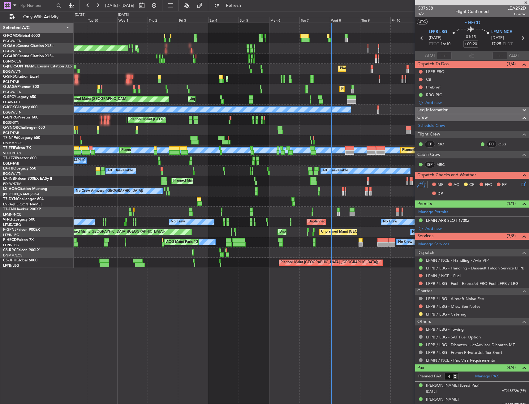
click at [250, 94] on div "Planned Maint [GEOGRAPHIC_DATA] ([GEOGRAPHIC_DATA])" at bounding box center [301, 89] width 455 height 10
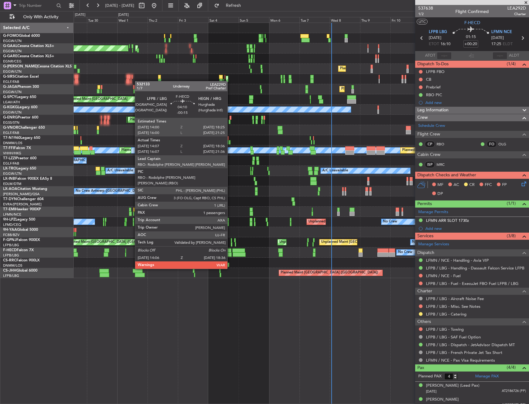
click at [230, 252] on div at bounding box center [229, 250] width 6 height 4
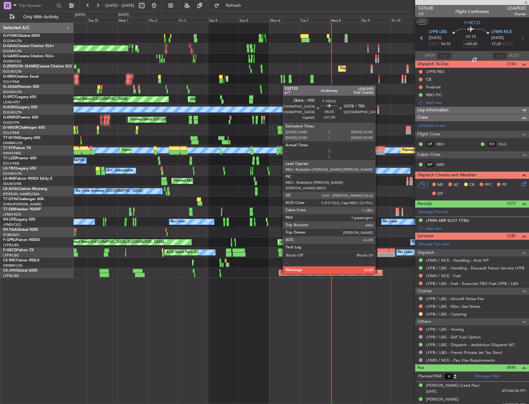
type input "-00:15"
type input "14:17"
type input "18:31"
type input "1"
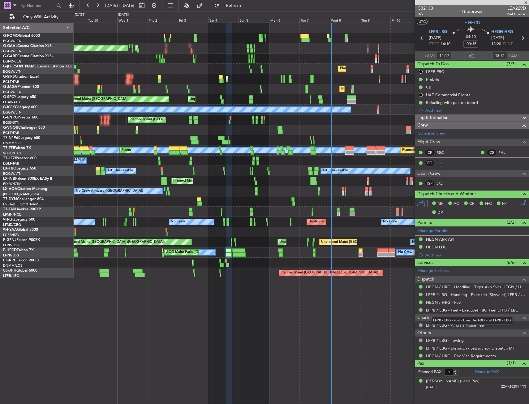
click at [457, 311] on link "LFPB / LBG - Fuel - ExecuJet FBO Fuel LFPB / LBG" at bounding box center [472, 310] width 93 height 5
click at [41, 15] on span "Only With Activity" at bounding box center [40, 17] width 49 height 4
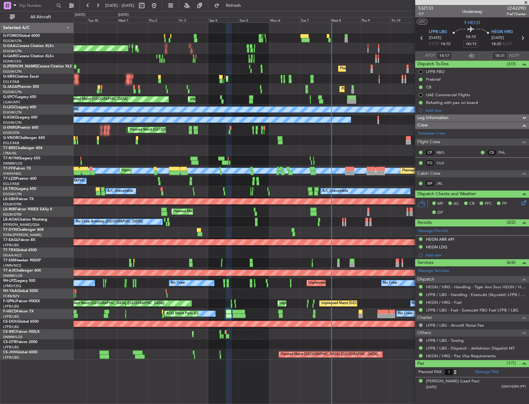
click at [88, 193] on div "Planned Maint Dusseldorf AOG Maint [GEOGRAPHIC_DATA] Owner A/C Unavailable Owne…" at bounding box center [301, 191] width 455 height 337
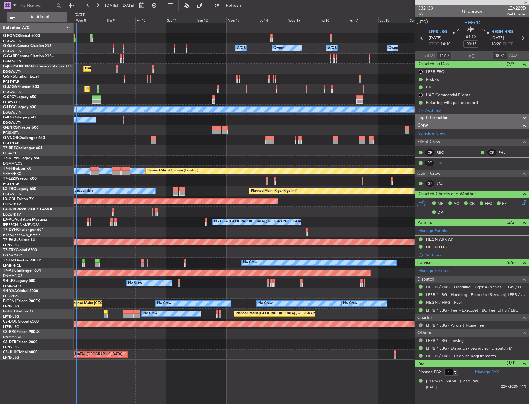
drag, startPoint x: 45, startPoint y: 22, endPoint x: 45, endPoint y: 18, distance: 4.3
click at [45, 22] on div "All Aircraft" at bounding box center [39, 16] width 79 height 11
click at [45, 18] on span "All Aircraft" at bounding box center [40, 17] width 49 height 4
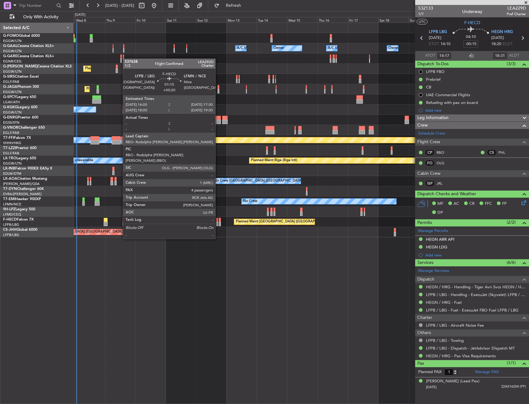
click at [218, 222] on div at bounding box center [217, 220] width 2 height 4
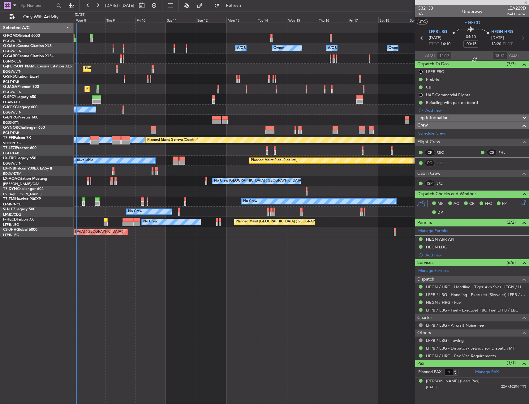
type input "+00:20"
type input "4"
